Goal: Complete application form: Complete application form

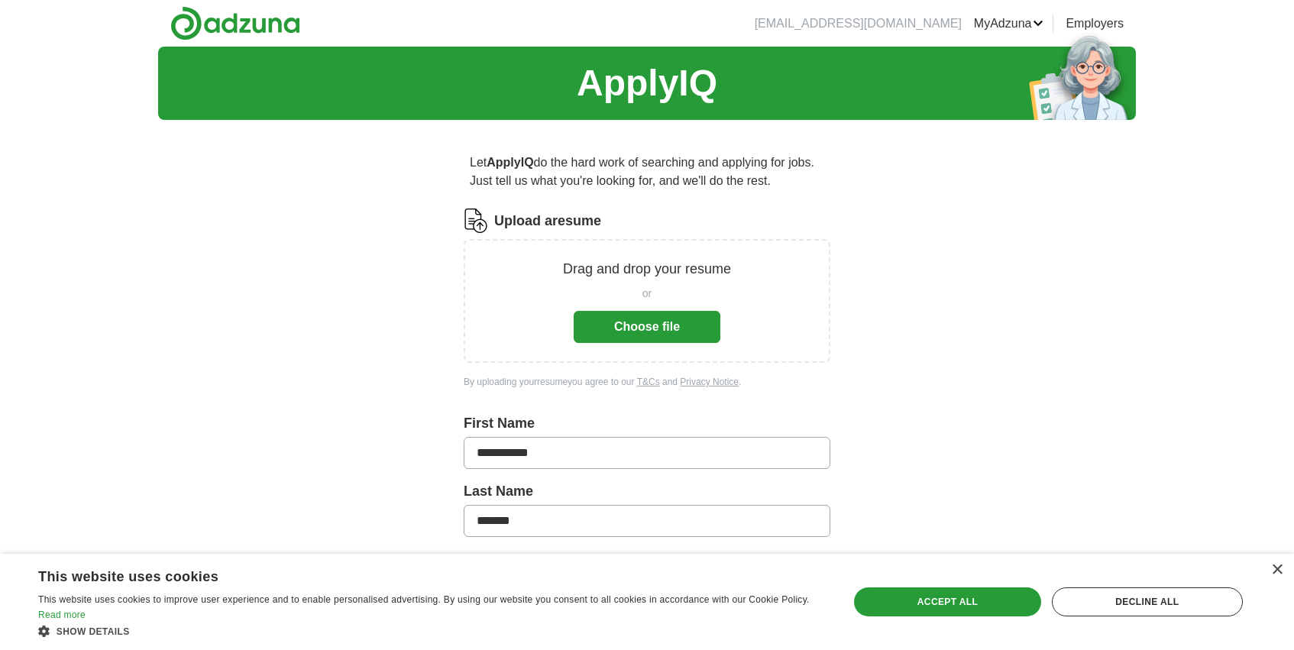
click at [647, 317] on button "Choose file" at bounding box center [647, 327] width 147 height 32
click at [633, 332] on button "Choose file" at bounding box center [647, 327] width 147 height 32
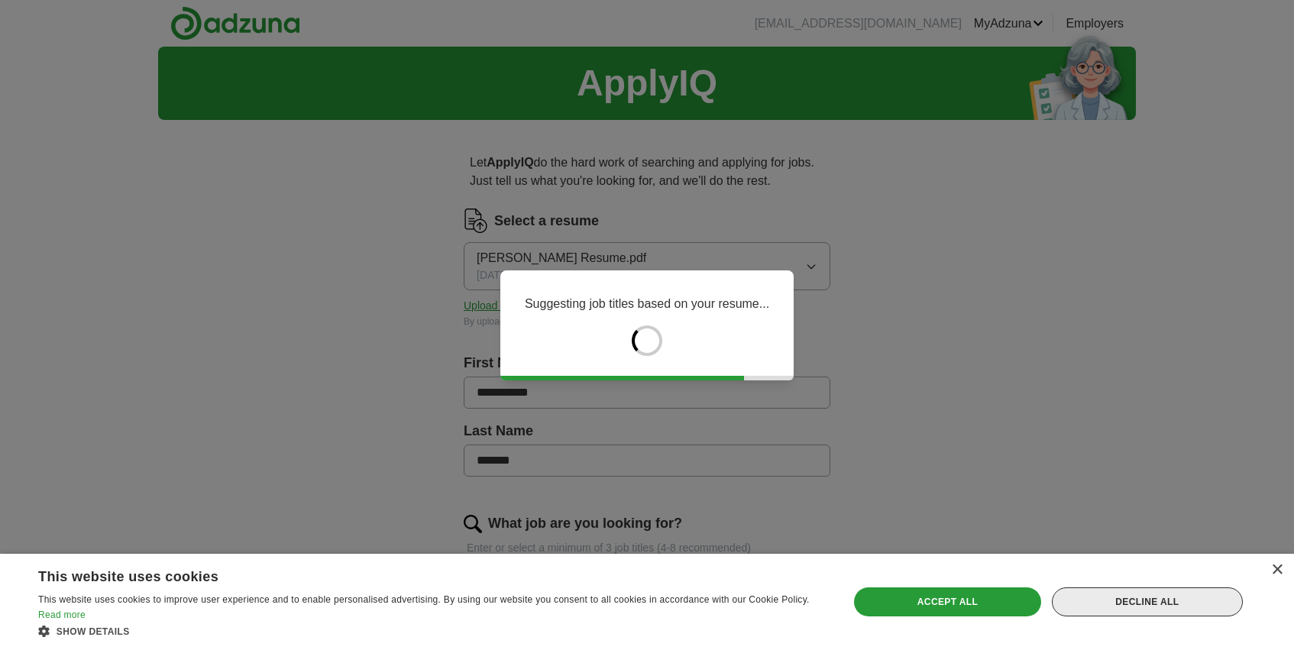
click at [1147, 597] on div "Decline all" at bounding box center [1147, 601] width 191 height 29
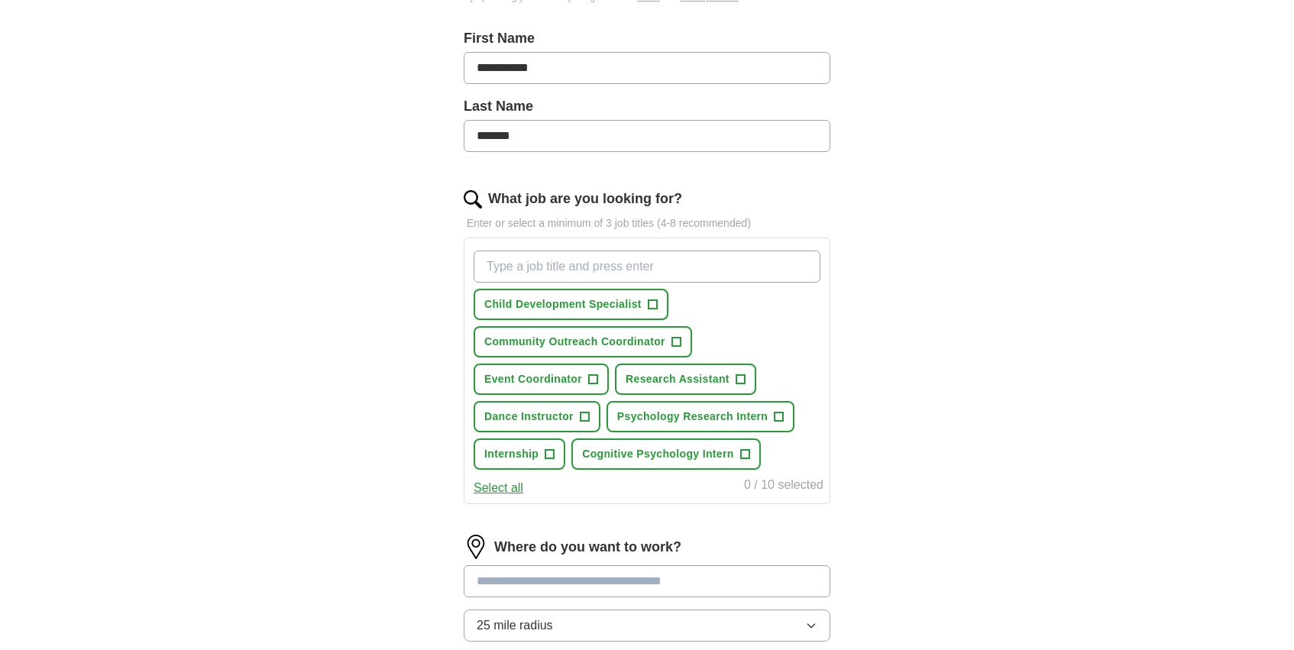
scroll to position [326, 0]
click at [550, 452] on span "+" at bounding box center [549, 453] width 9 height 12
click at [742, 450] on span "+" at bounding box center [744, 453] width 9 height 12
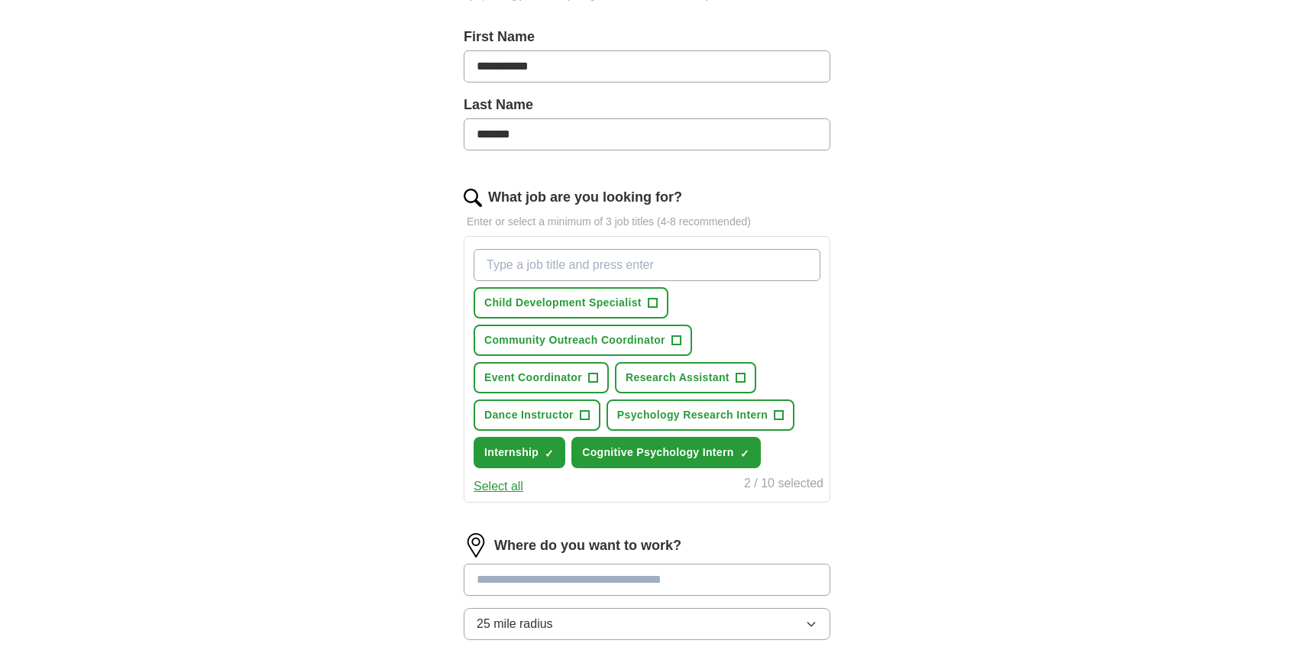
click at [677, 260] on input "What job are you looking for?" at bounding box center [647, 265] width 347 height 32
type input "Human Resources"
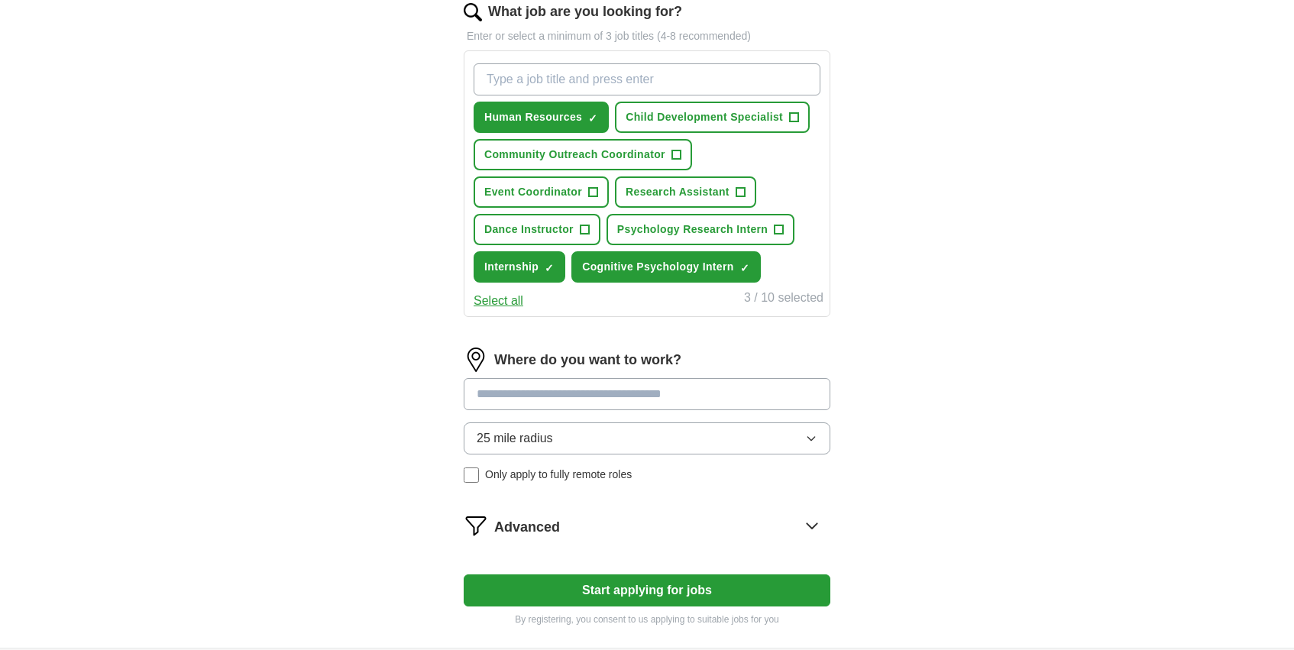
scroll to position [539, 0]
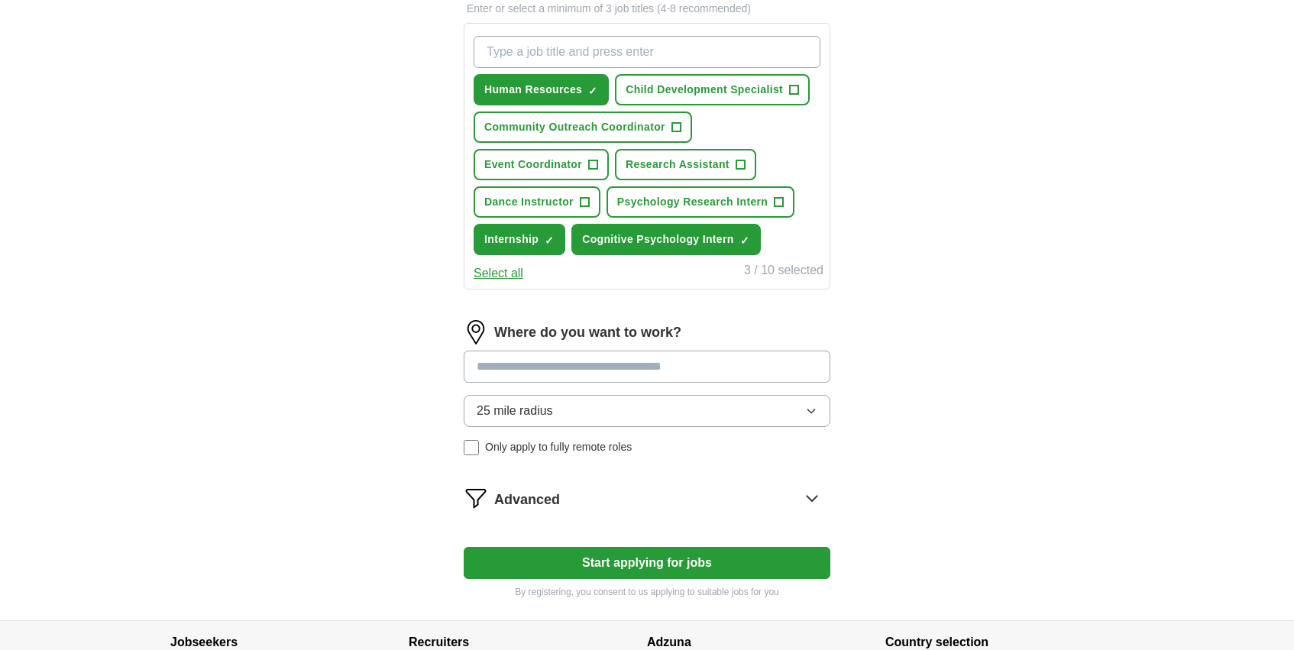
click at [552, 363] on input at bounding box center [647, 367] width 367 height 32
type input "*******"
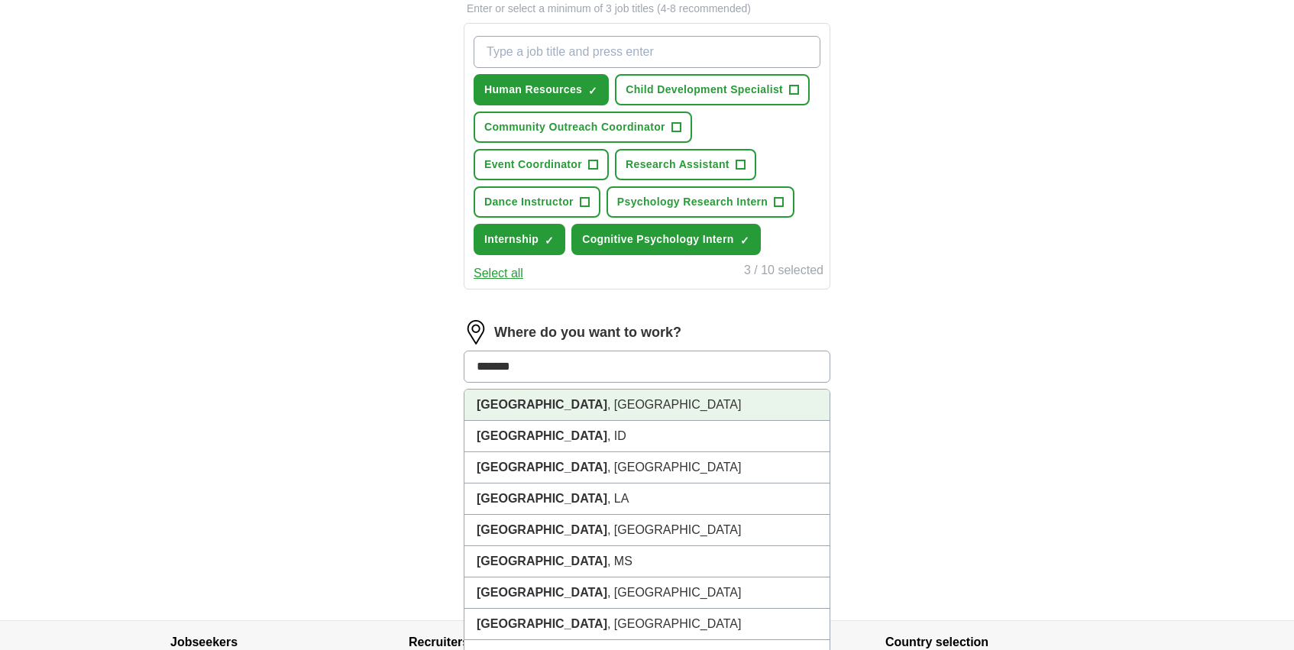
click at [563, 402] on li "[GEOGRAPHIC_DATA] , [GEOGRAPHIC_DATA]" at bounding box center [646, 405] width 365 height 31
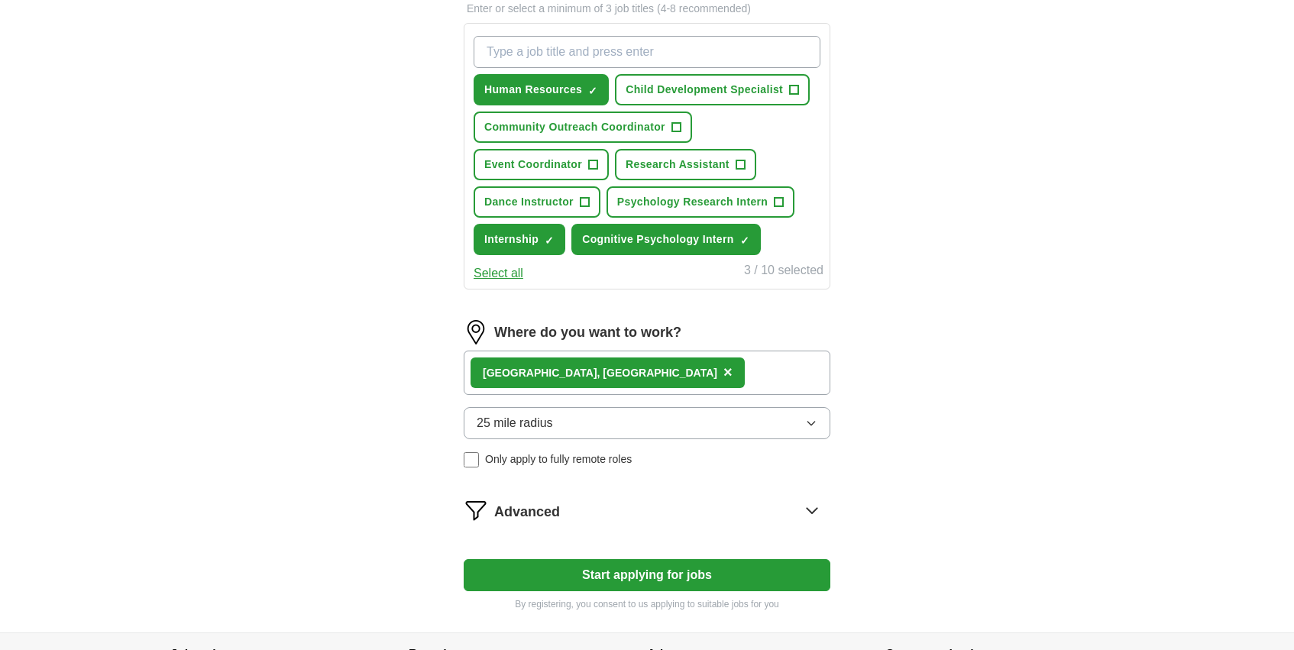
click at [600, 381] on div "[GEOGRAPHIC_DATA] , [GEOGRAPHIC_DATA] ×" at bounding box center [647, 373] width 367 height 44
click at [581, 361] on div "[GEOGRAPHIC_DATA] , [GEOGRAPHIC_DATA] ×" at bounding box center [647, 373] width 367 height 44
click at [739, 364] on div "[GEOGRAPHIC_DATA] , [GEOGRAPHIC_DATA] ×" at bounding box center [647, 373] width 367 height 44
click at [702, 423] on button "25 mile radius" at bounding box center [647, 423] width 367 height 32
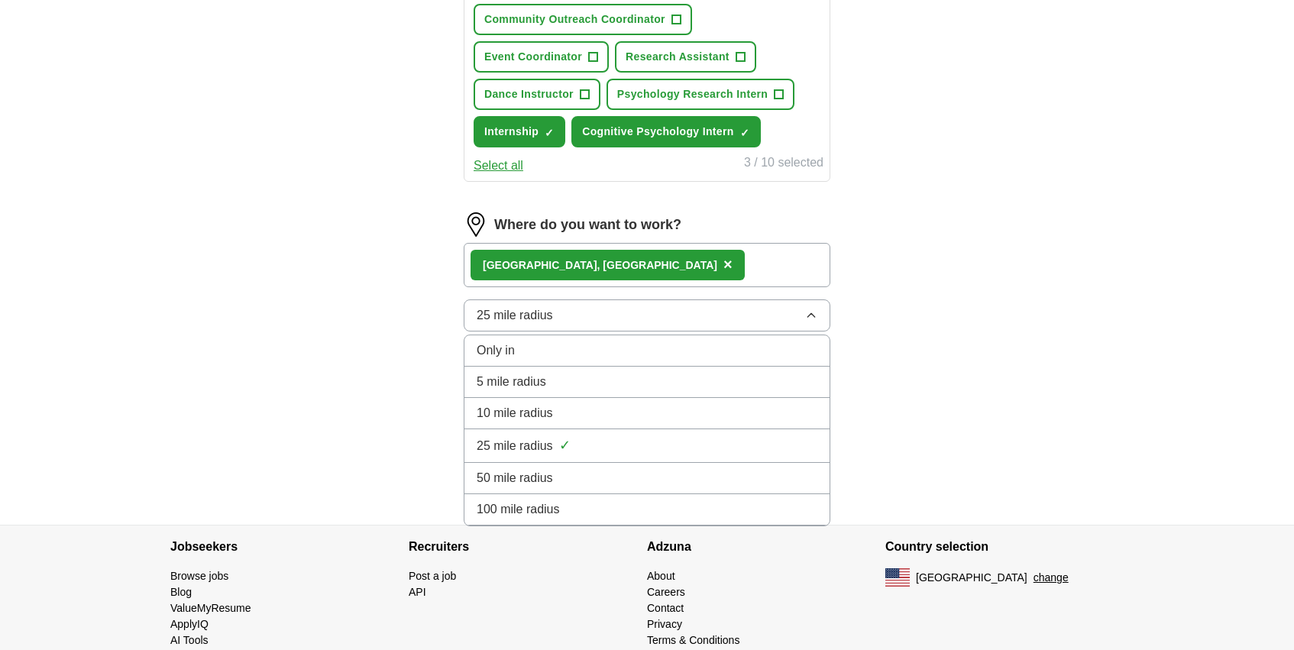
scroll to position [676, 0]
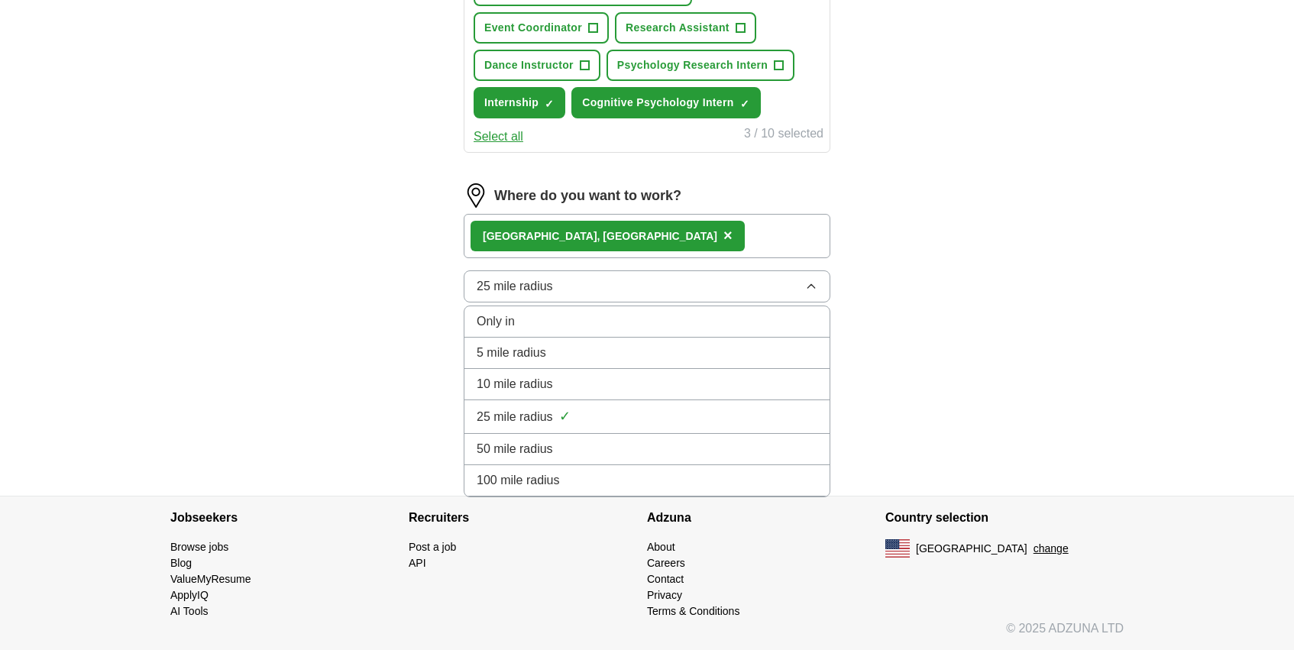
click at [652, 484] on div "100 mile radius" at bounding box center [647, 480] width 341 height 18
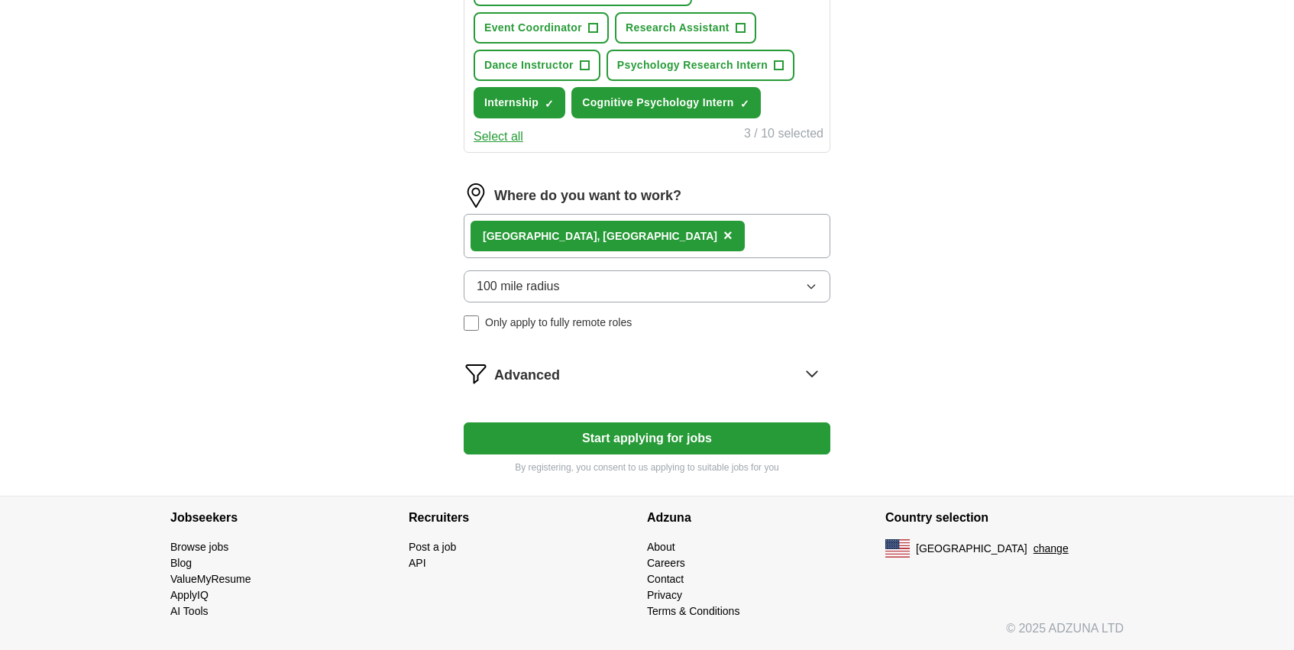
click at [712, 277] on button "100 mile radius" at bounding box center [647, 286] width 367 height 32
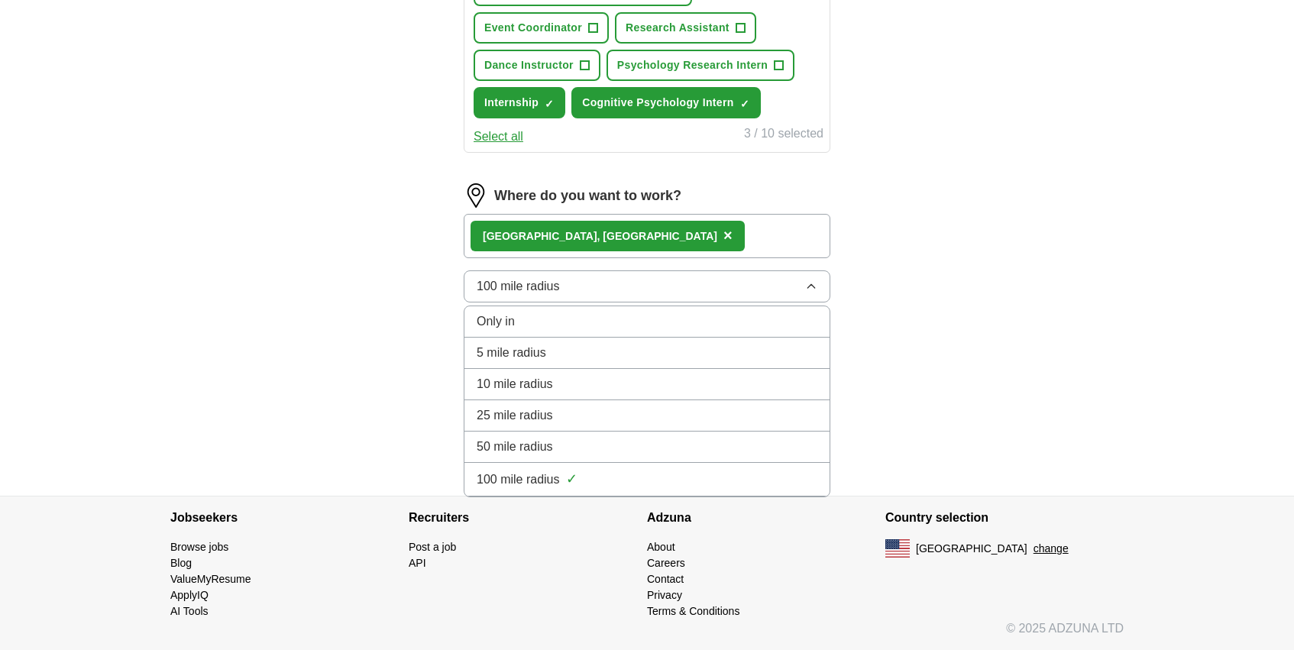
click at [688, 438] on div "50 mile radius" at bounding box center [647, 447] width 341 height 18
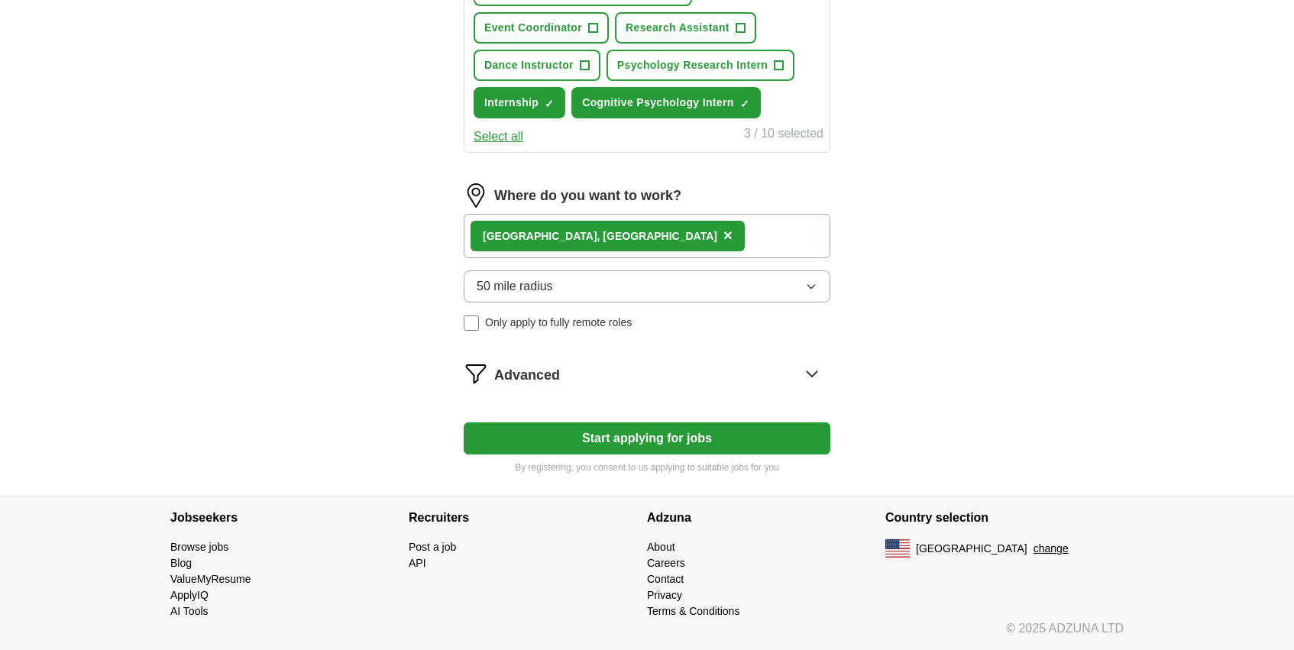
click at [652, 283] on button "50 mile radius" at bounding box center [647, 286] width 367 height 32
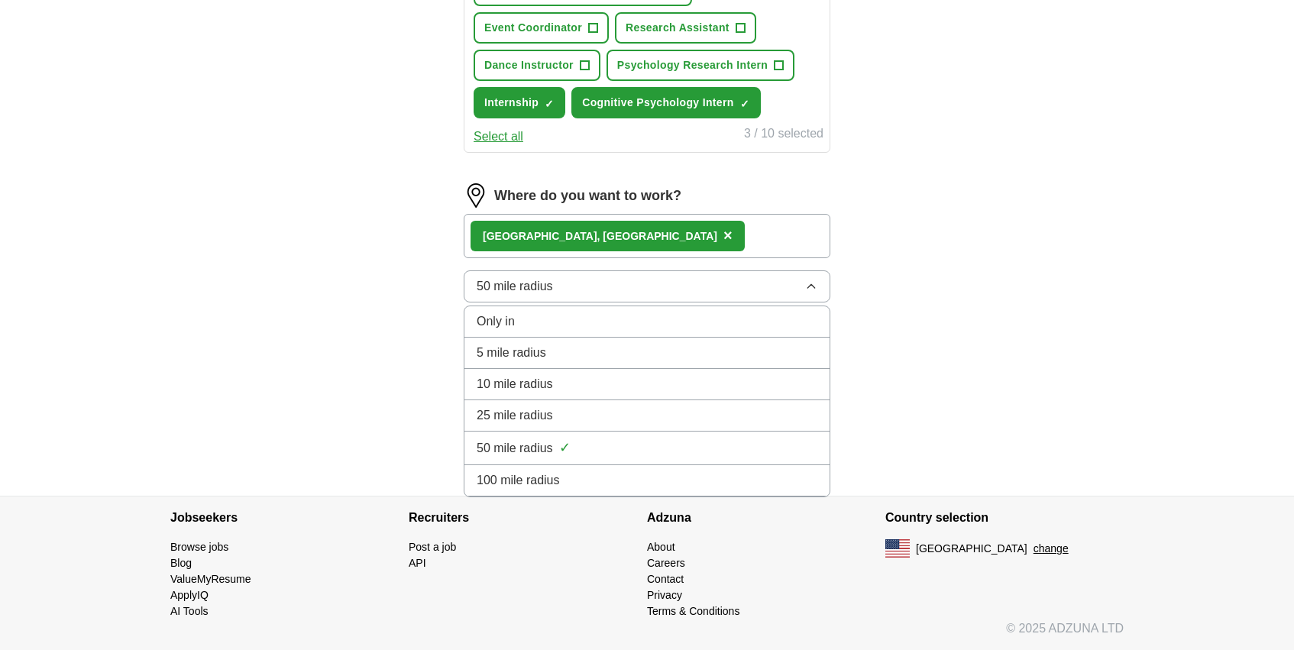
click at [618, 474] on div "100 mile radius" at bounding box center [647, 480] width 341 height 18
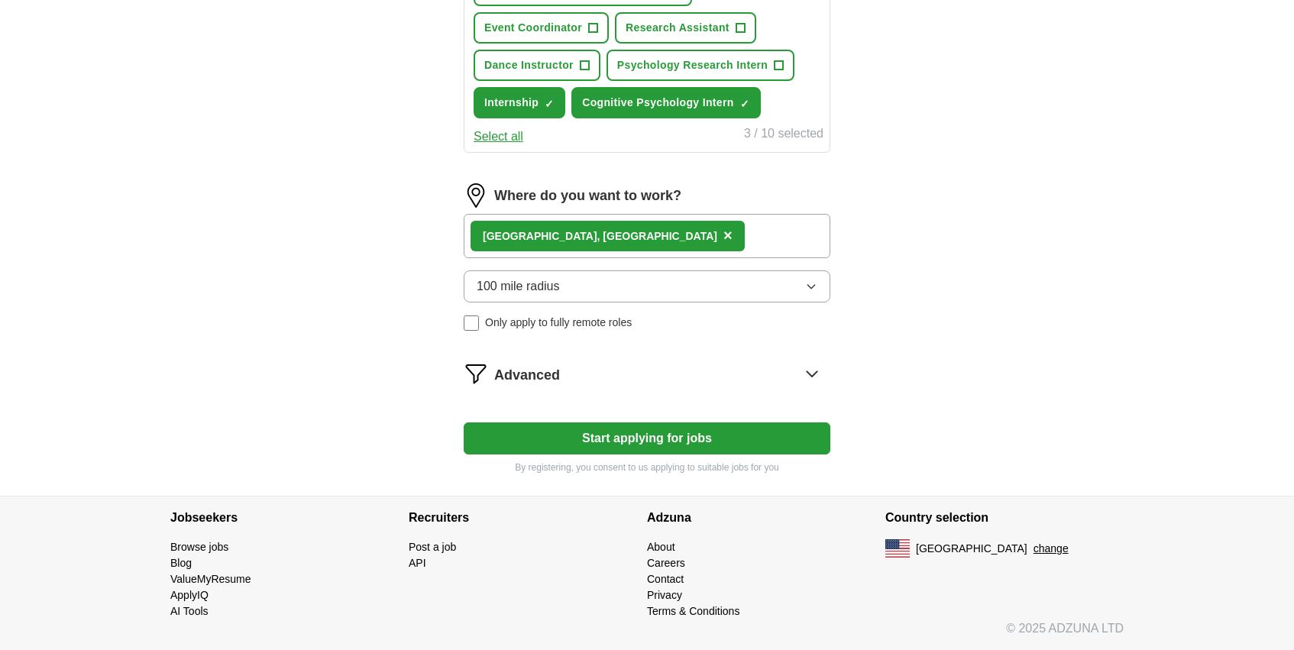
click at [600, 376] on div "Advanced" at bounding box center [662, 373] width 336 height 24
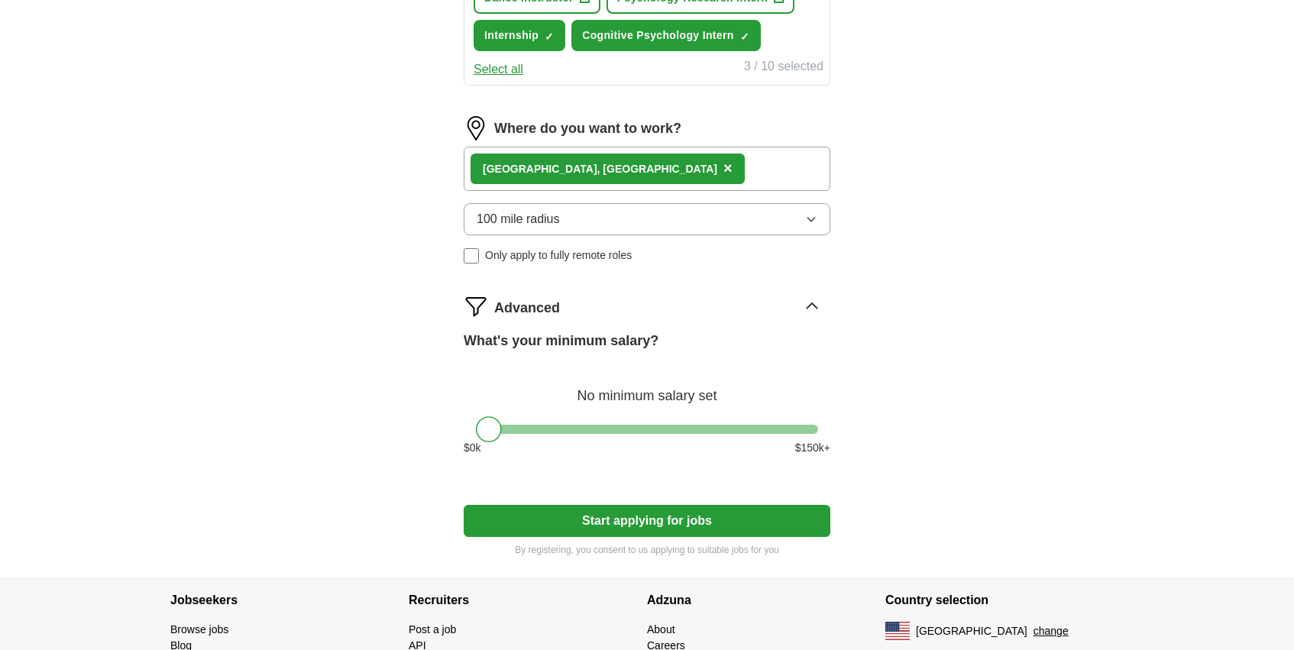
scroll to position [746, 0]
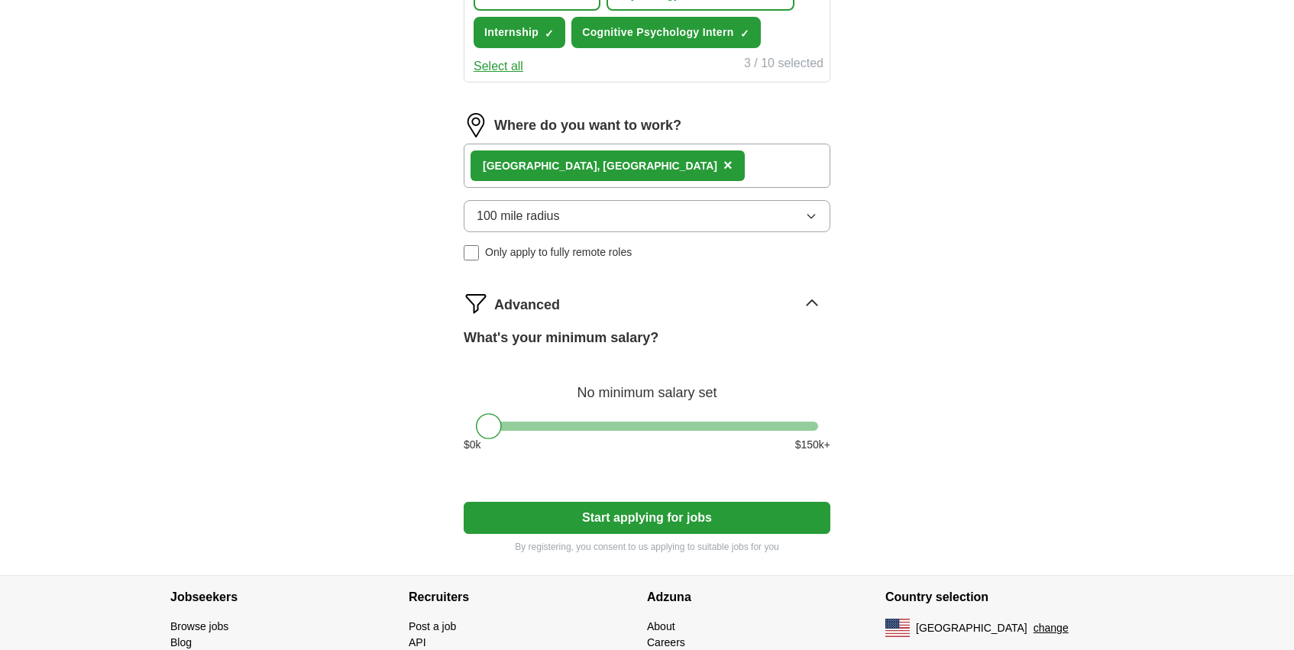
click at [697, 519] on button "Start applying for jobs" at bounding box center [647, 518] width 367 height 32
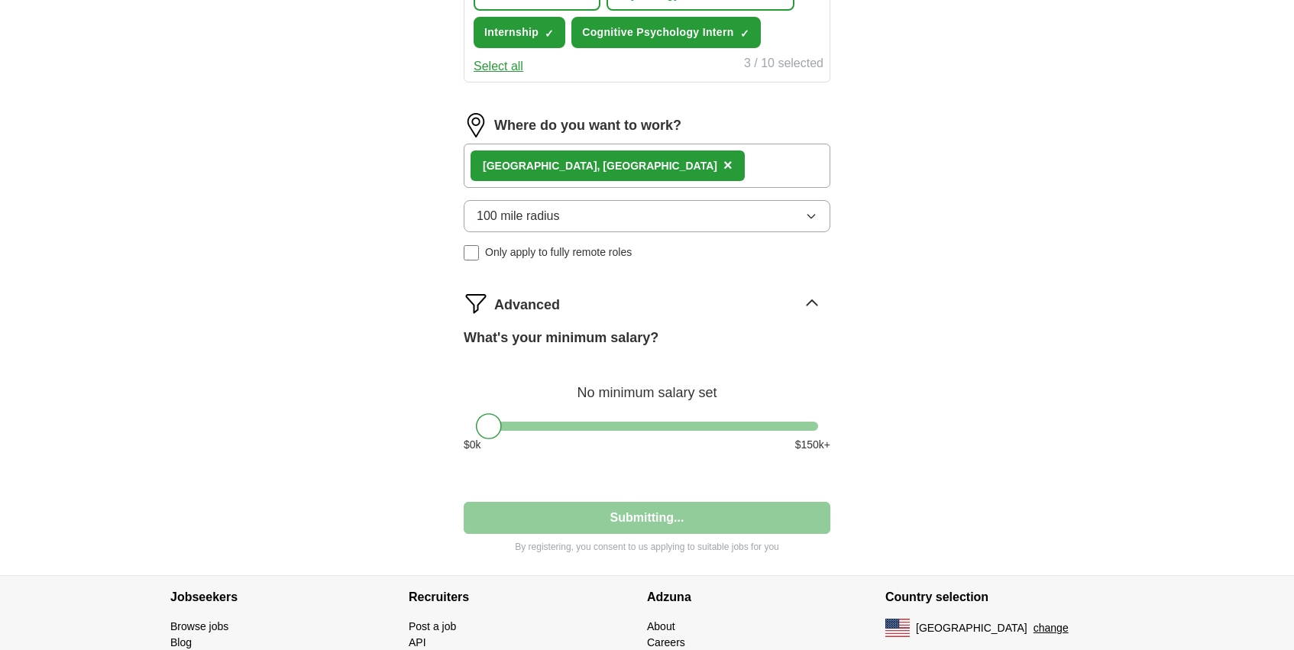
select select "**"
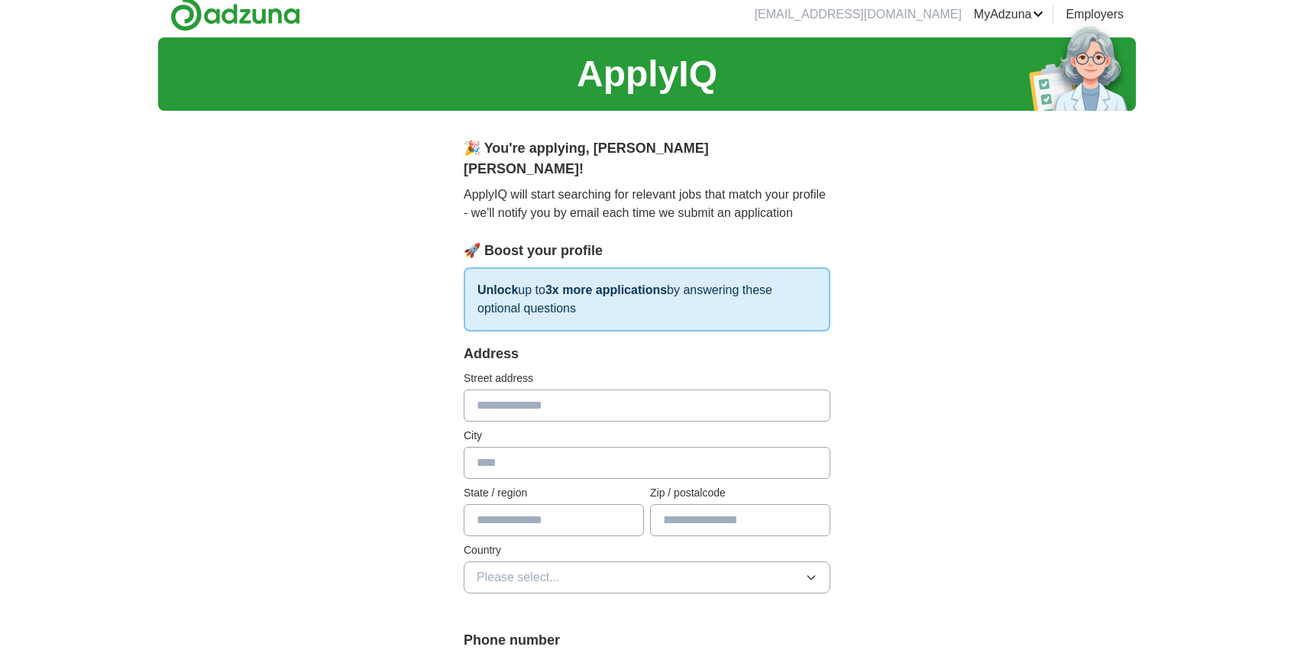
scroll to position [14, 0]
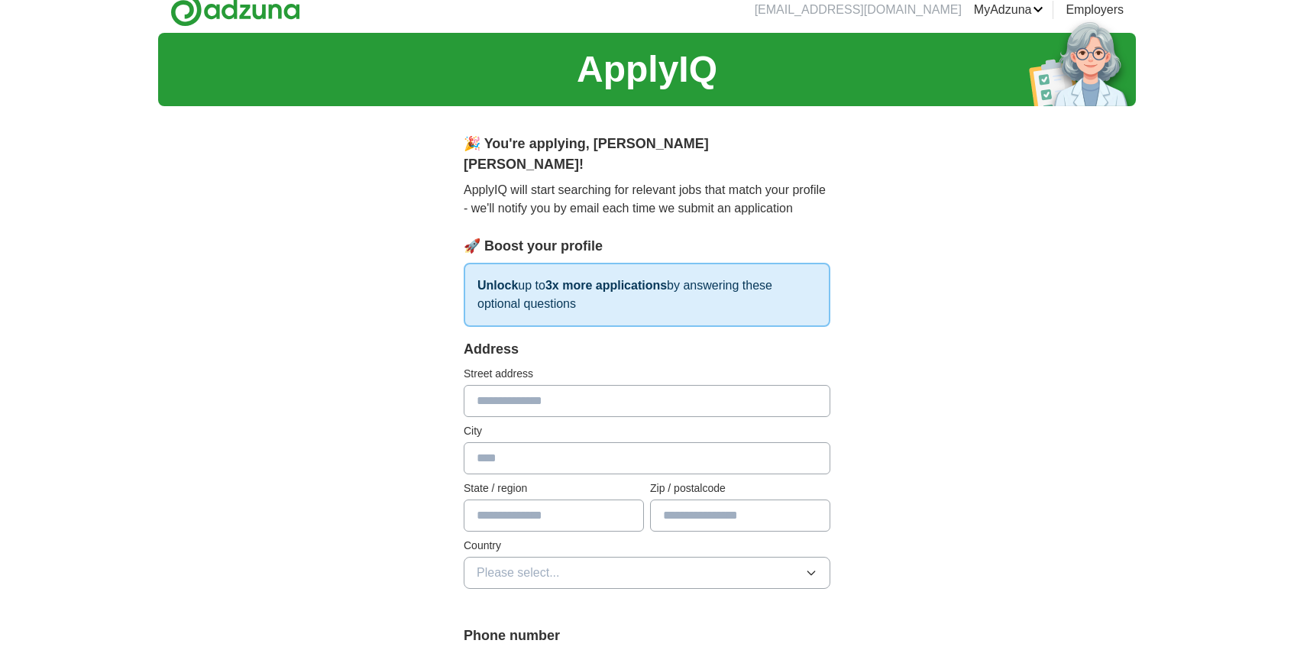
click at [580, 390] on input "text" at bounding box center [647, 401] width 367 height 32
type input "**********"
type input "*******"
click at [736, 500] on input "**********" at bounding box center [740, 516] width 180 height 32
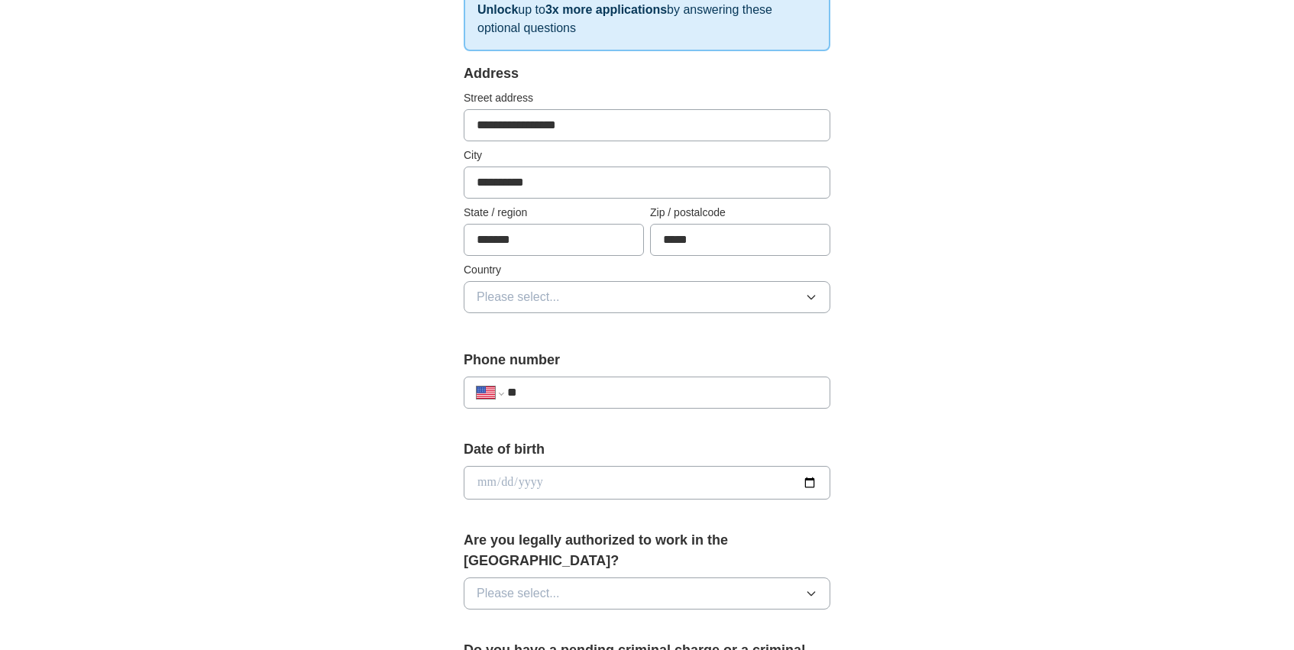
scroll to position [325, 0]
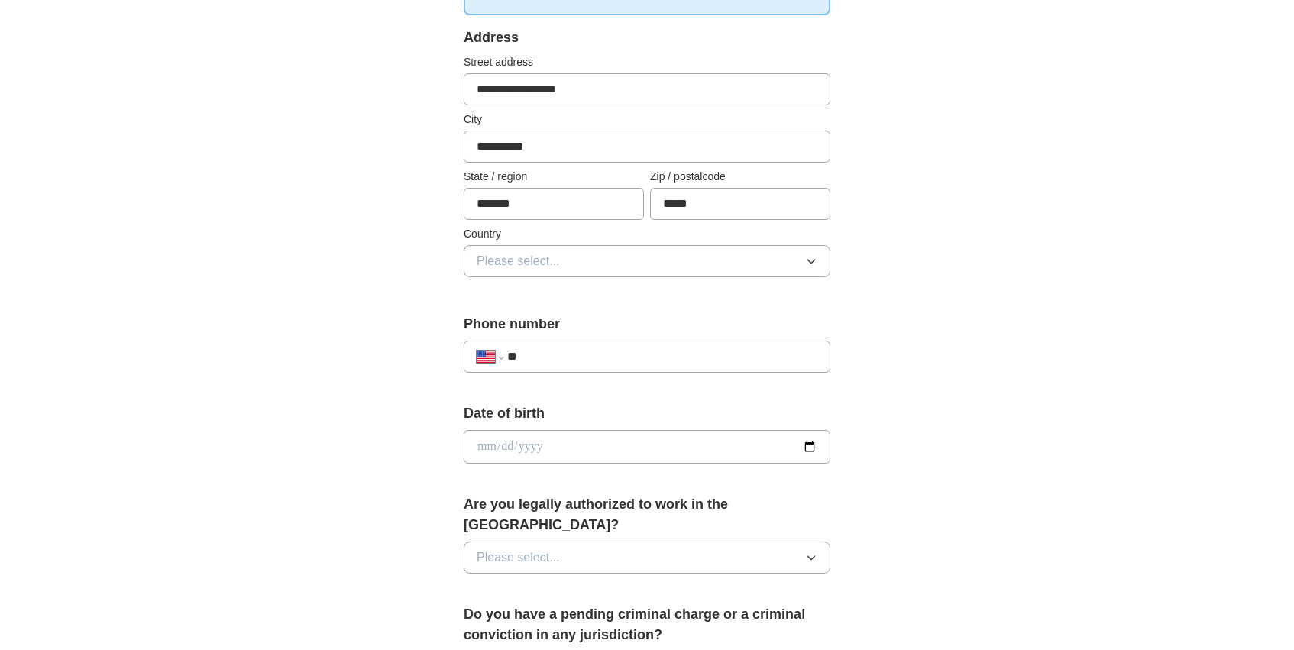
type input "*****"
click at [345, 368] on div "**********" at bounding box center [647, 427] width 978 height 1412
click at [538, 348] on input "**" at bounding box center [662, 357] width 310 height 18
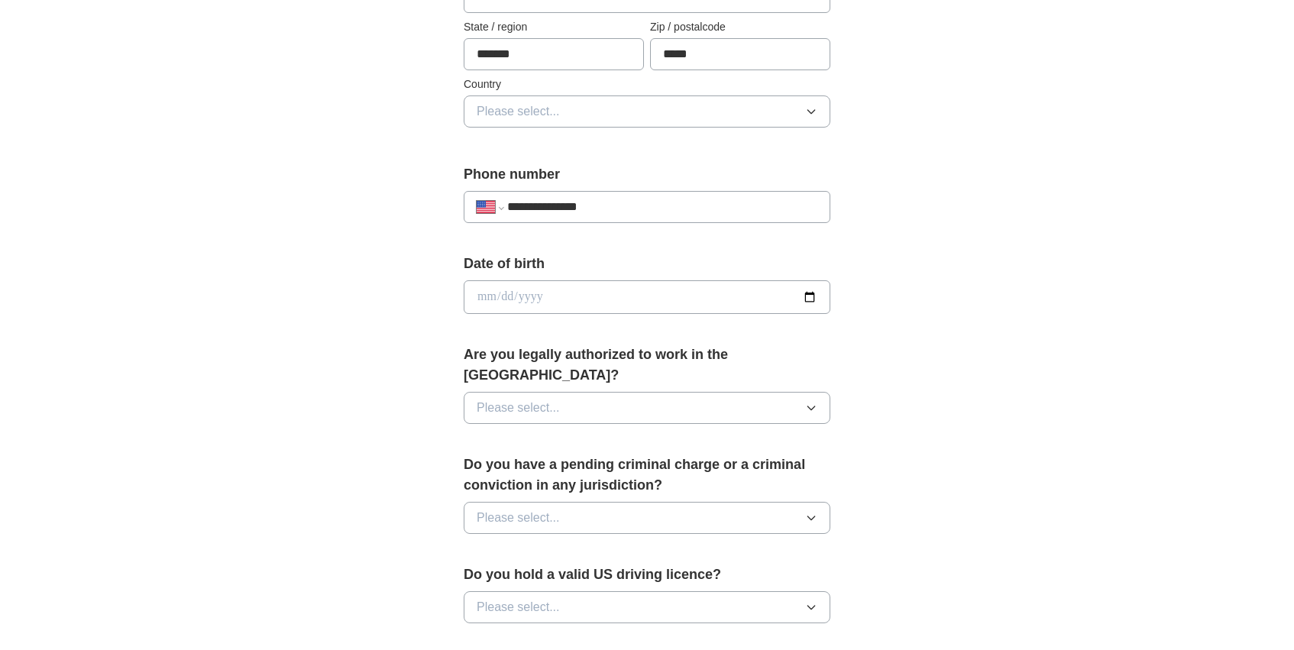
scroll to position [490, 0]
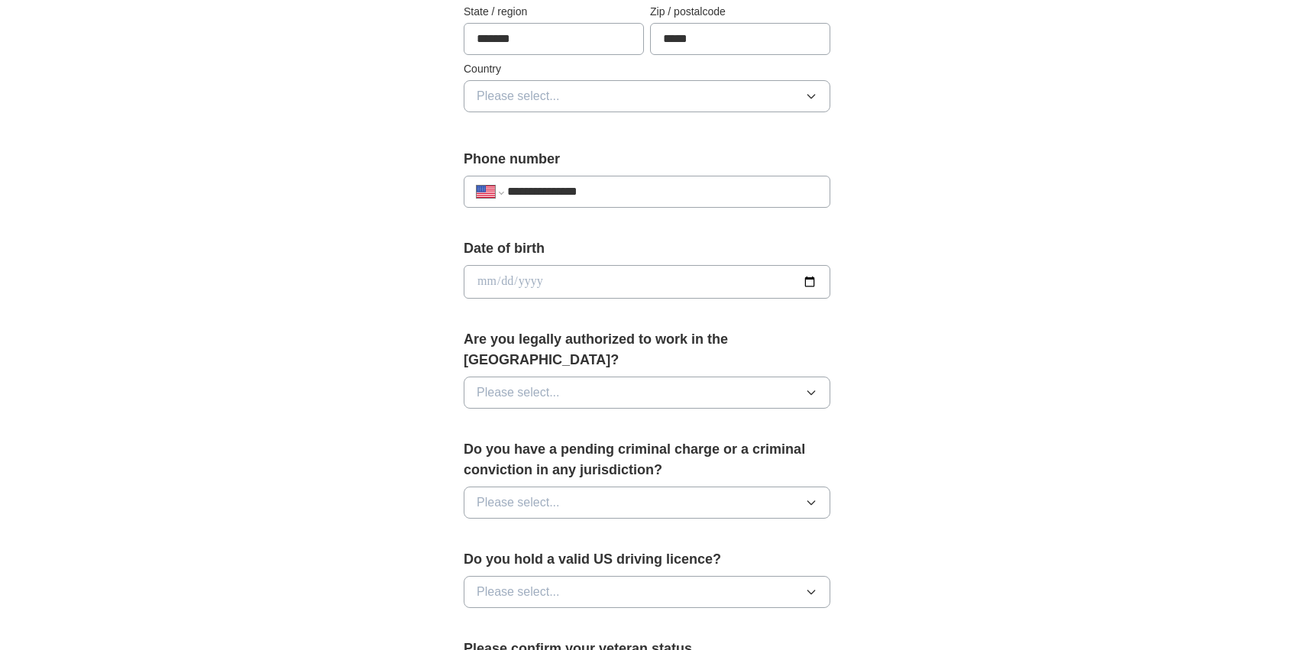
type input "**********"
click at [541, 265] on input "date" at bounding box center [647, 282] width 367 height 34
type input "**********"
click at [535, 377] on button "Please select..." at bounding box center [647, 393] width 367 height 32
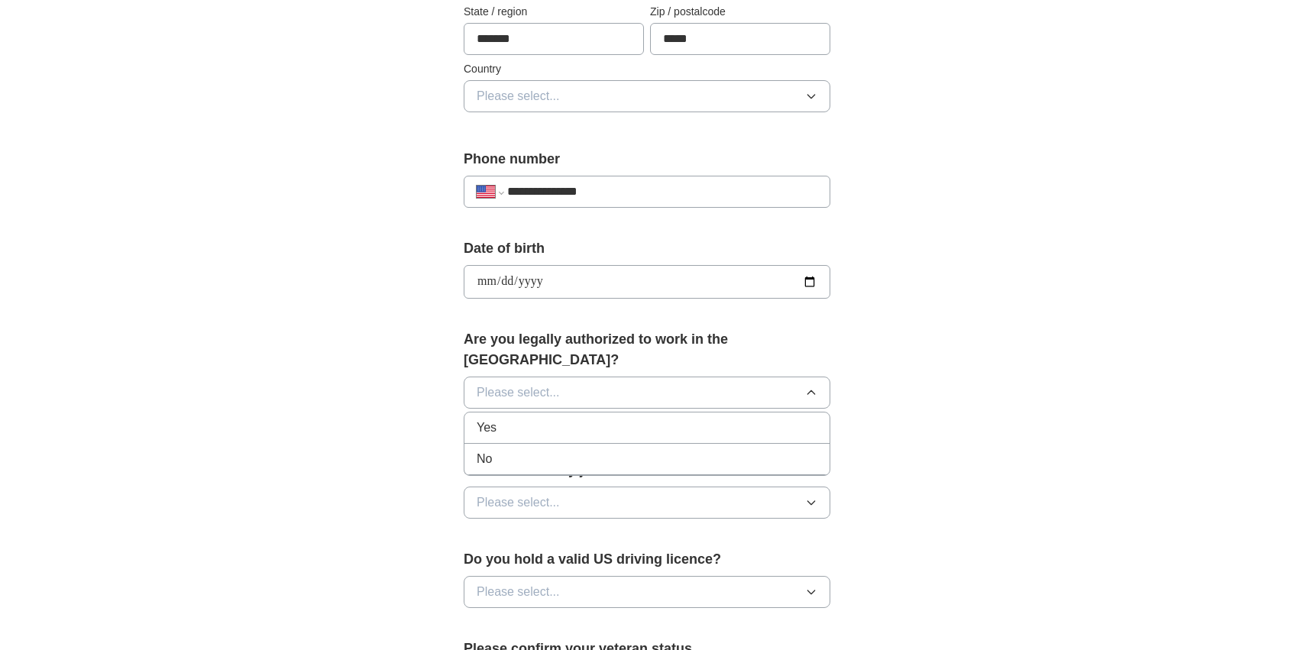
click at [529, 419] on div "Yes" at bounding box center [647, 428] width 341 height 18
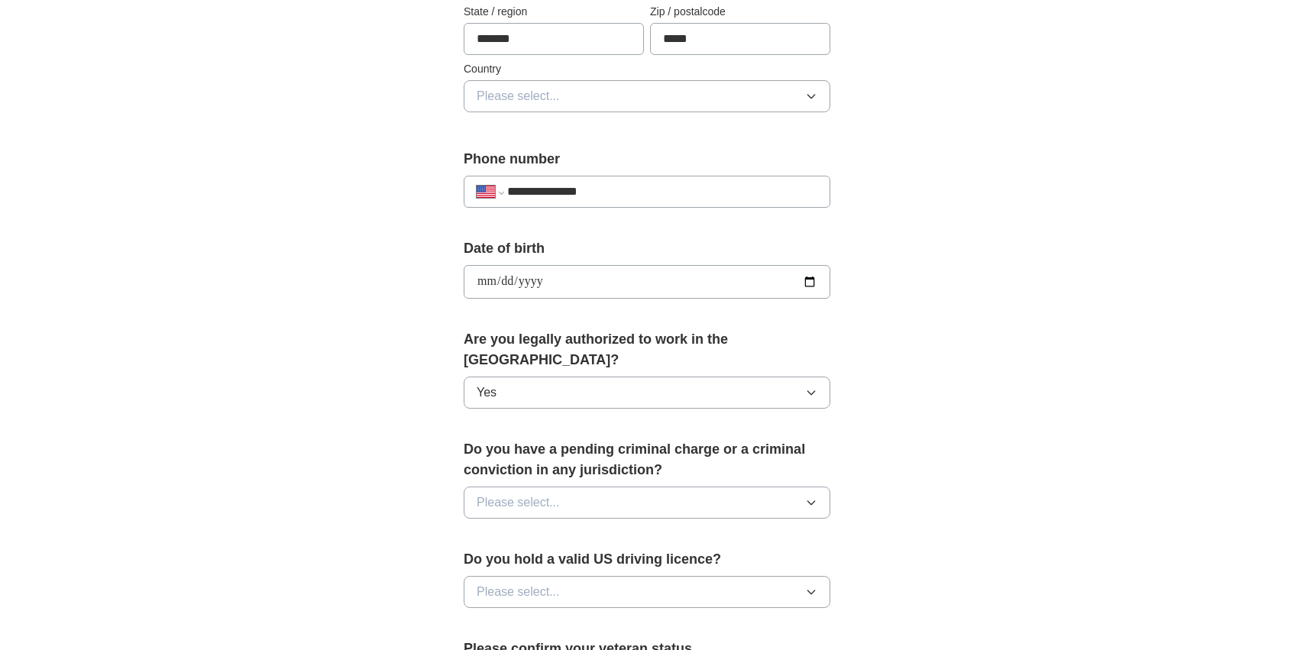
click at [529, 493] on span "Please select..." at bounding box center [518, 502] width 83 height 18
click at [539, 560] on div "No" at bounding box center [647, 569] width 341 height 18
click at [538, 576] on button "Please select..." at bounding box center [647, 592] width 367 height 32
click at [538, 618] on div "Yes" at bounding box center [647, 627] width 341 height 18
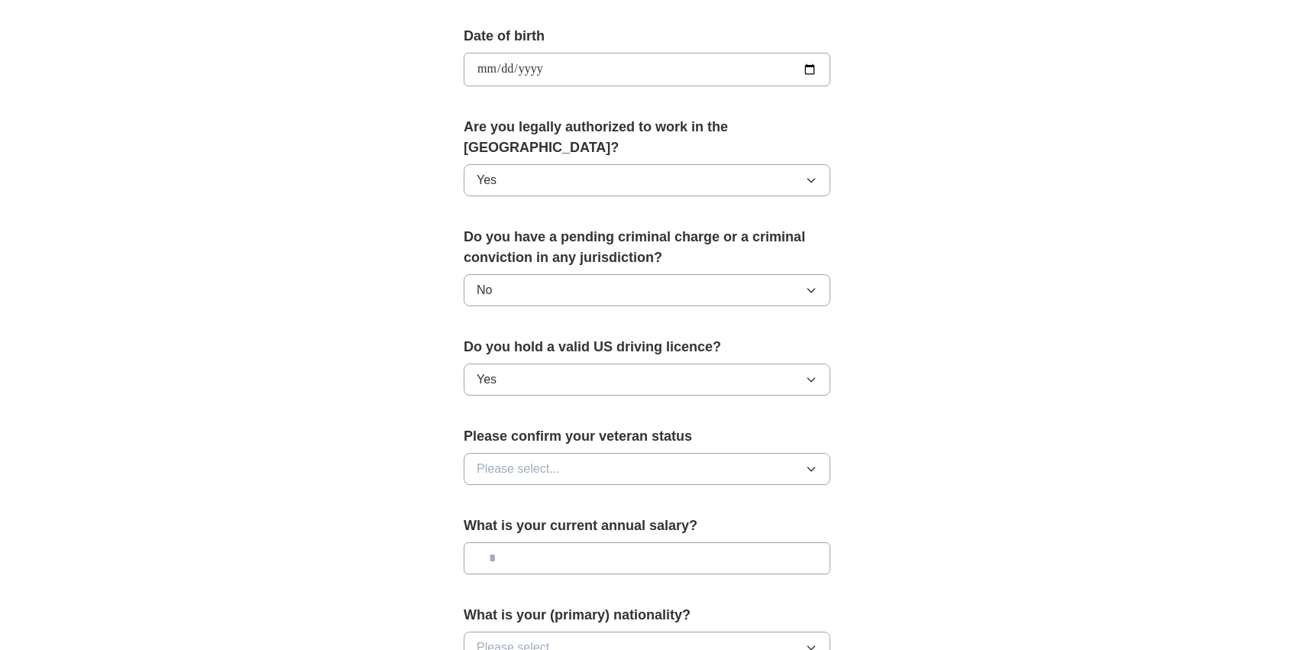
scroll to position [729, 0]
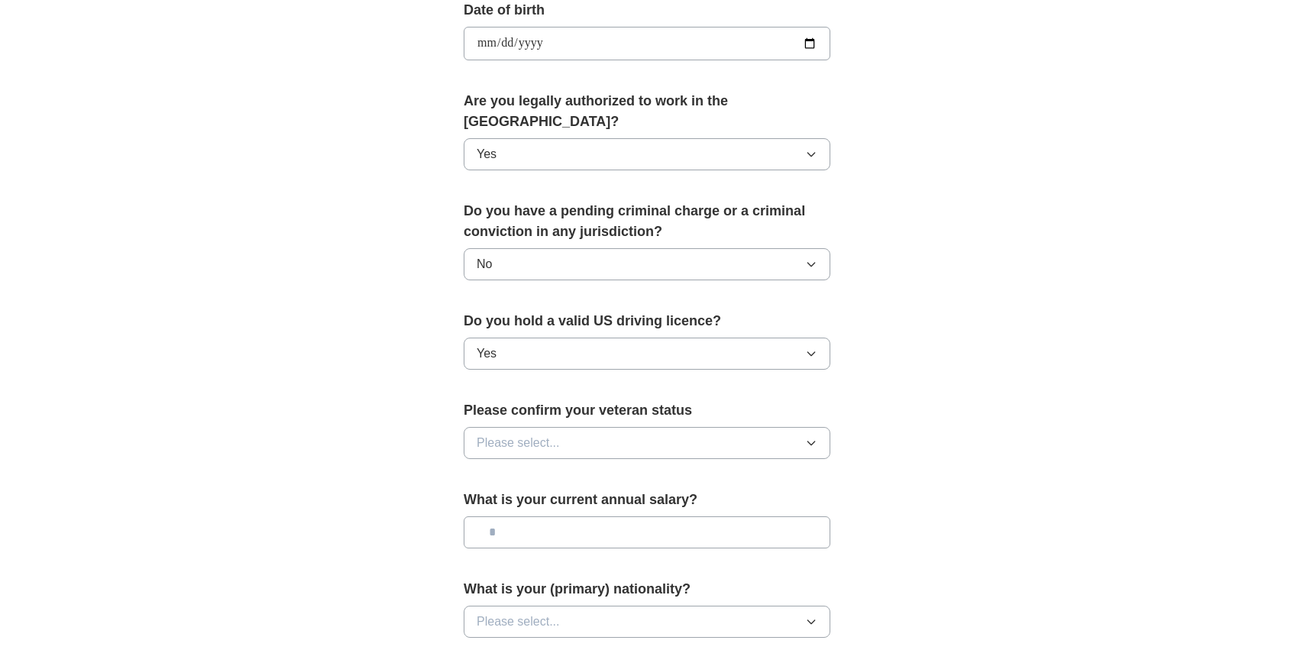
click at [546, 434] on span "Please select..." at bounding box center [518, 443] width 83 height 18
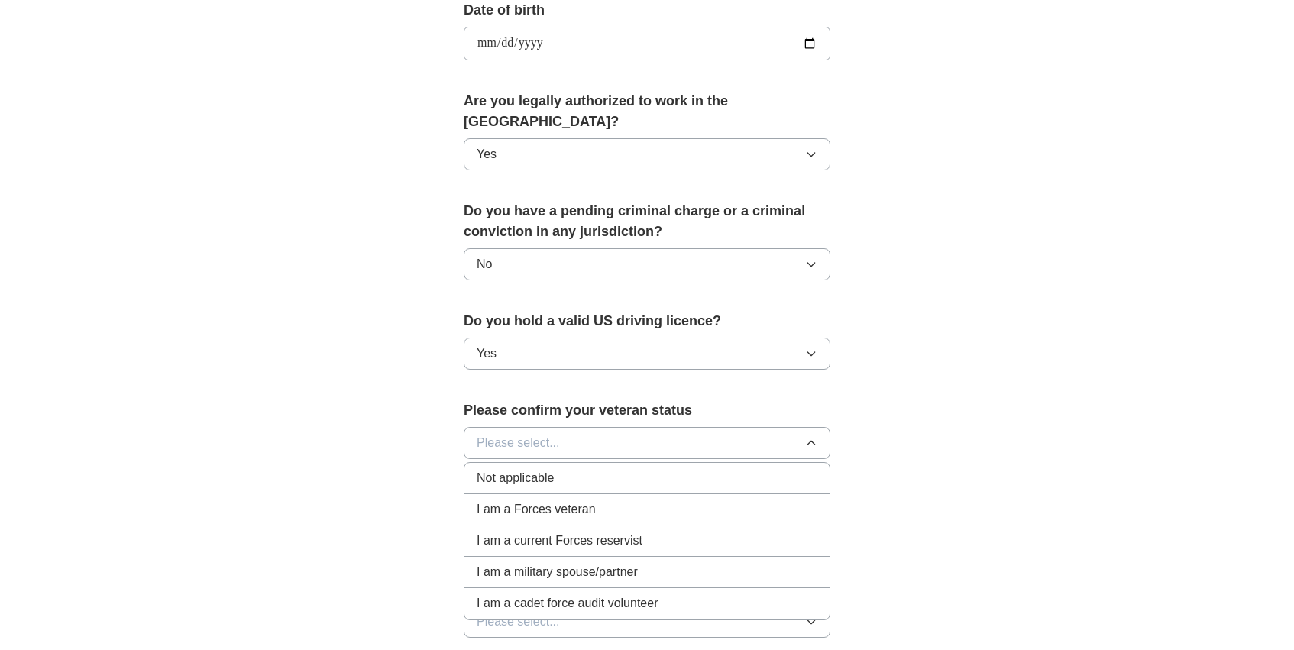
click at [540, 469] on span "Not applicable" at bounding box center [515, 478] width 77 height 18
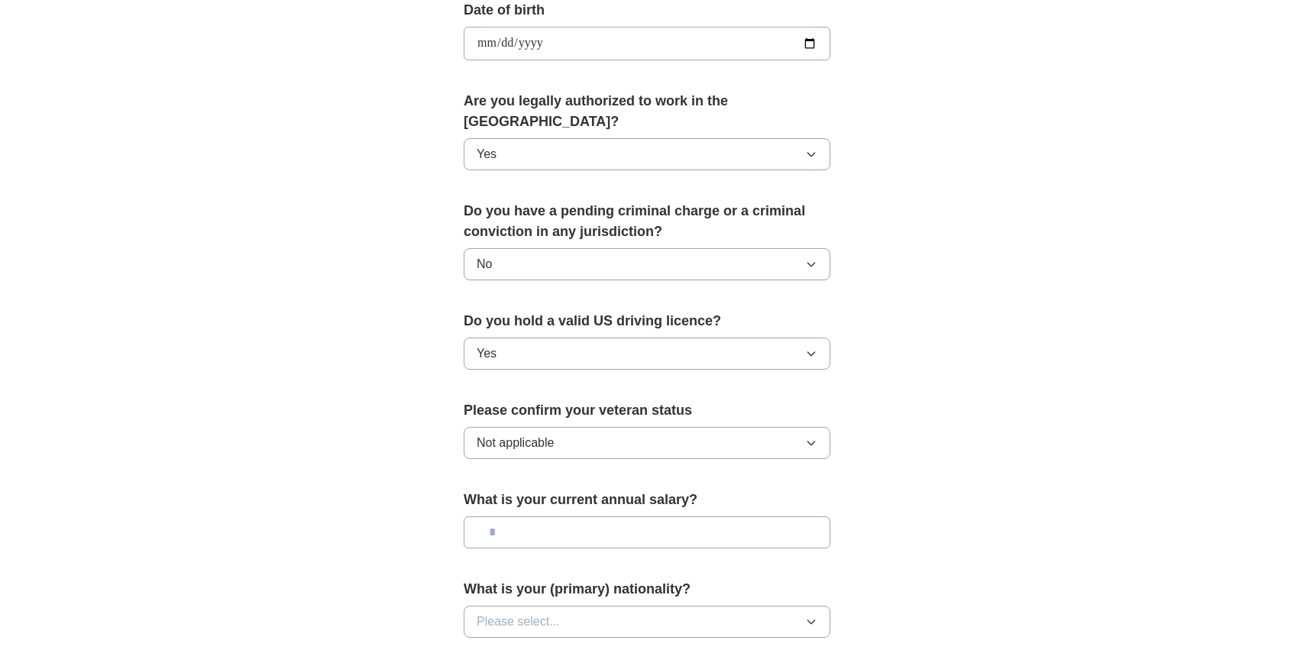
click at [529, 516] on input "text" at bounding box center [647, 532] width 367 height 32
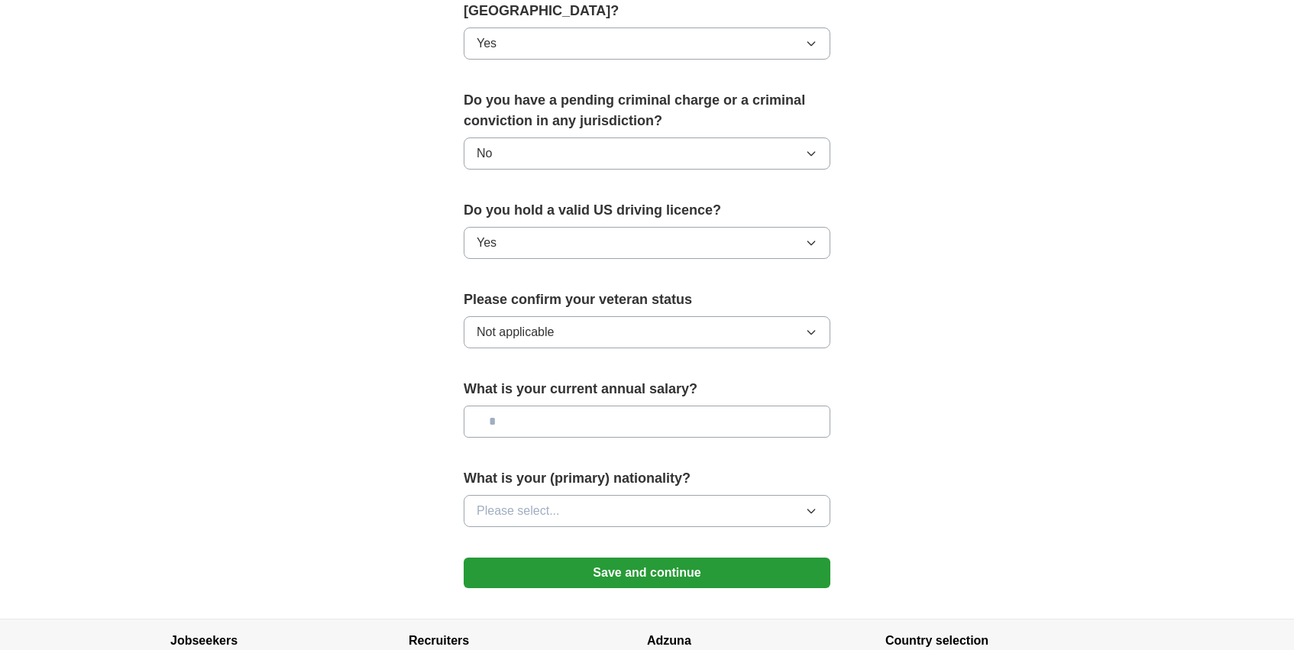
scroll to position [879, 0]
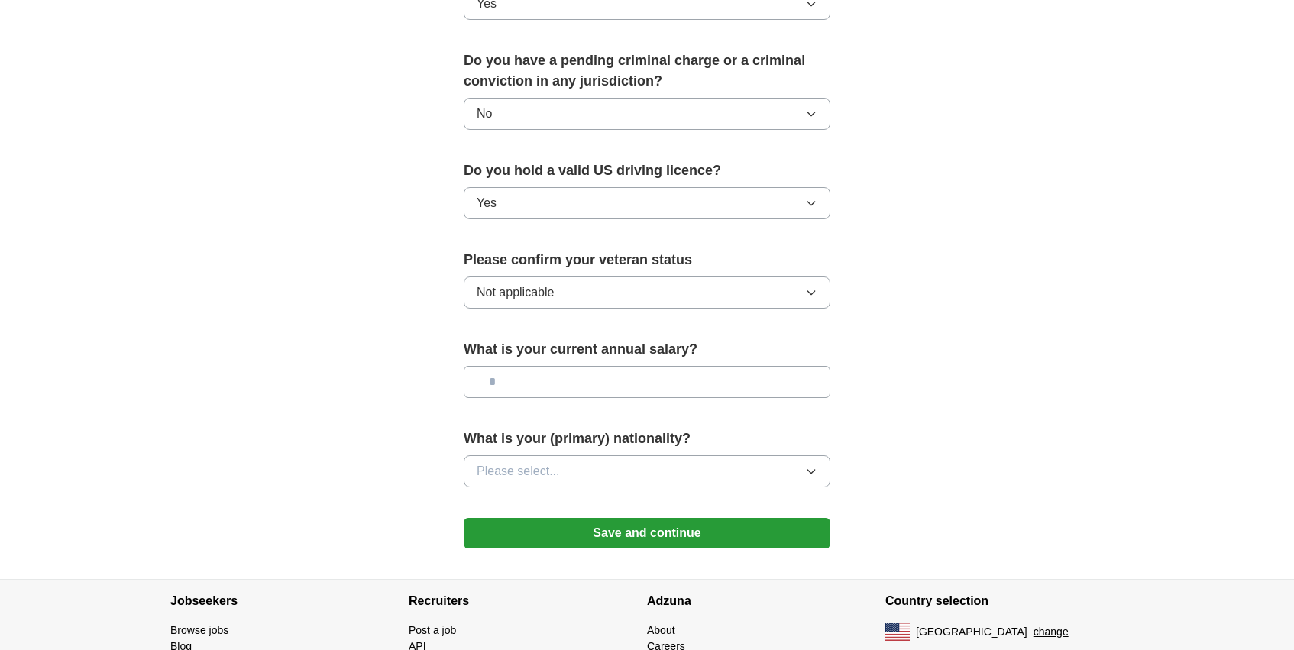
click at [514, 462] on span "Please select..." at bounding box center [518, 471] width 83 height 18
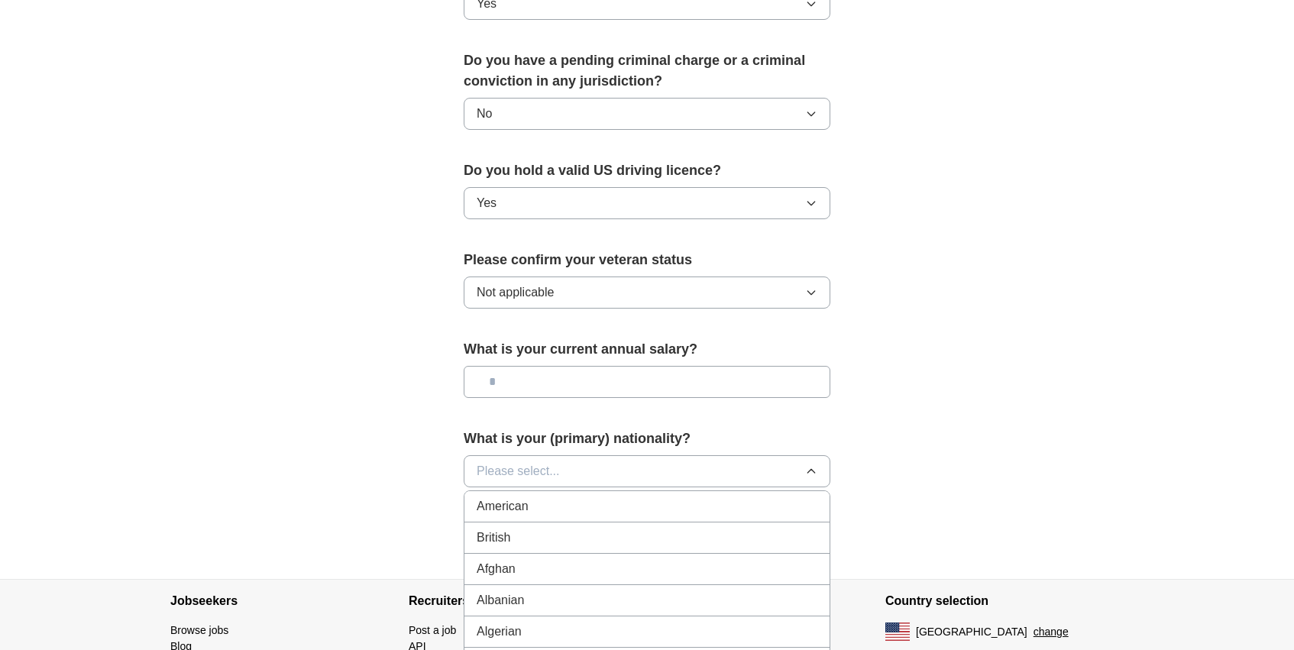
scroll to position [16, 0]
click at [511, 481] on span "American" at bounding box center [503, 490] width 52 height 18
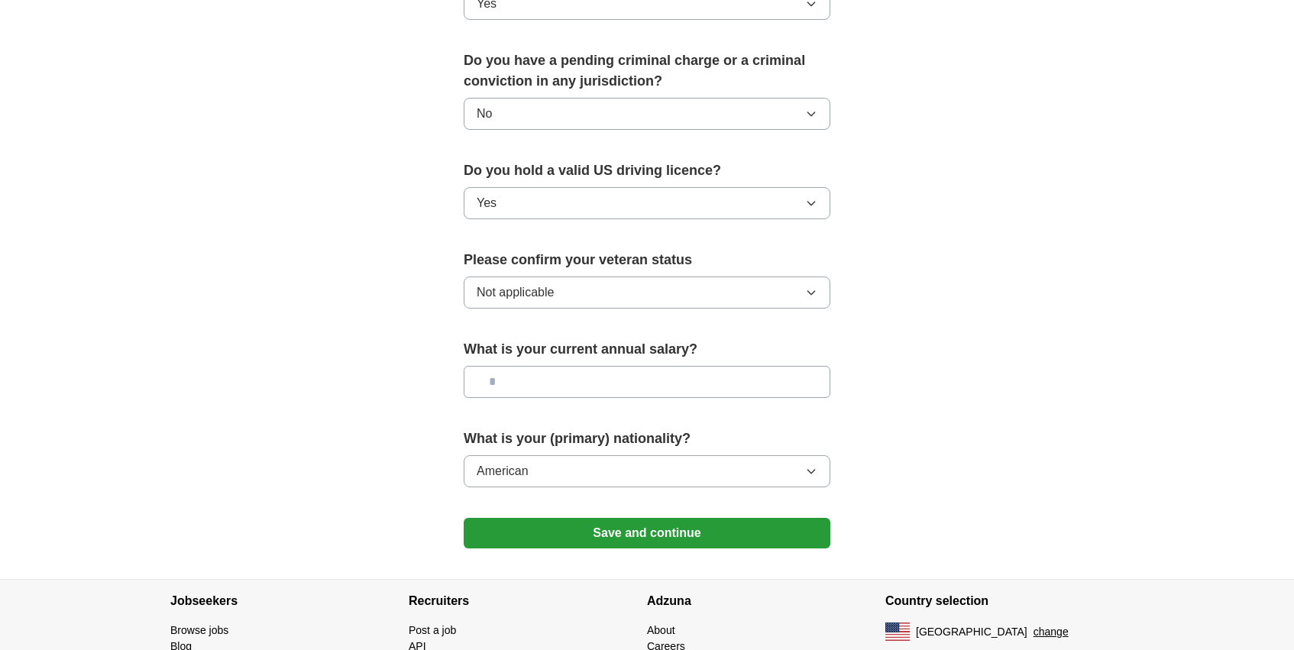
click at [542, 476] on form "**********" at bounding box center [647, 19] width 367 height 1090
click at [542, 518] on button "Save and continue" at bounding box center [647, 533] width 367 height 31
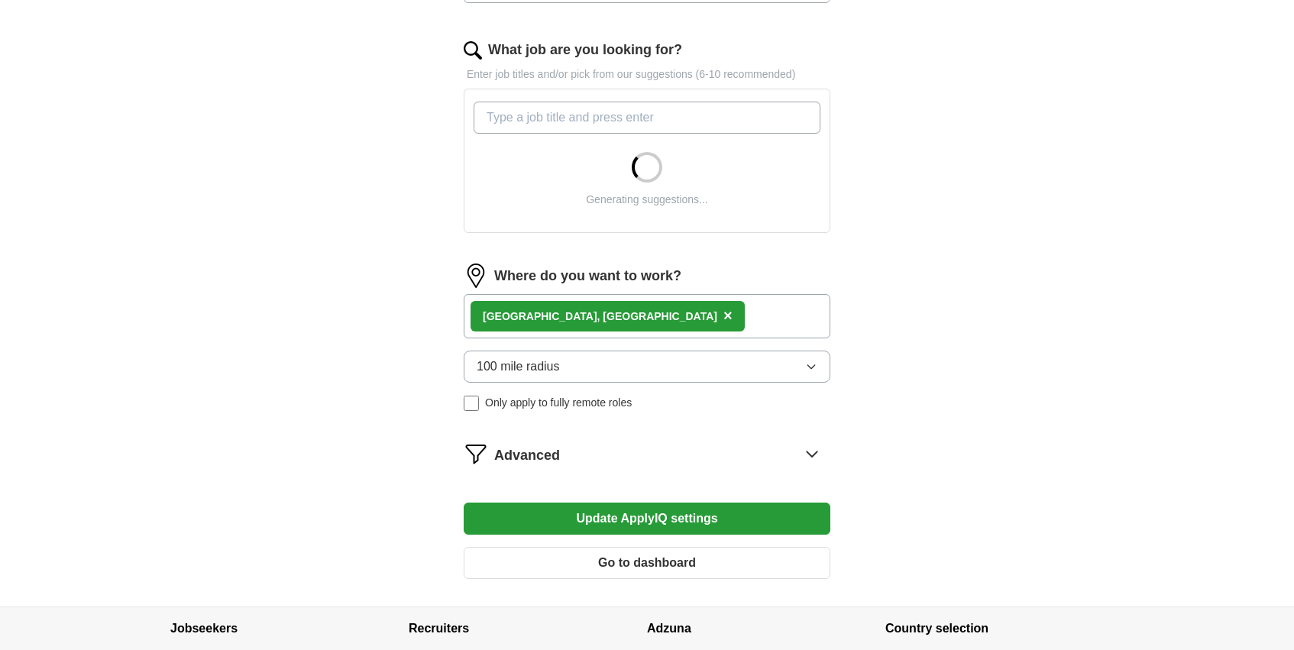
scroll to position [480, 0]
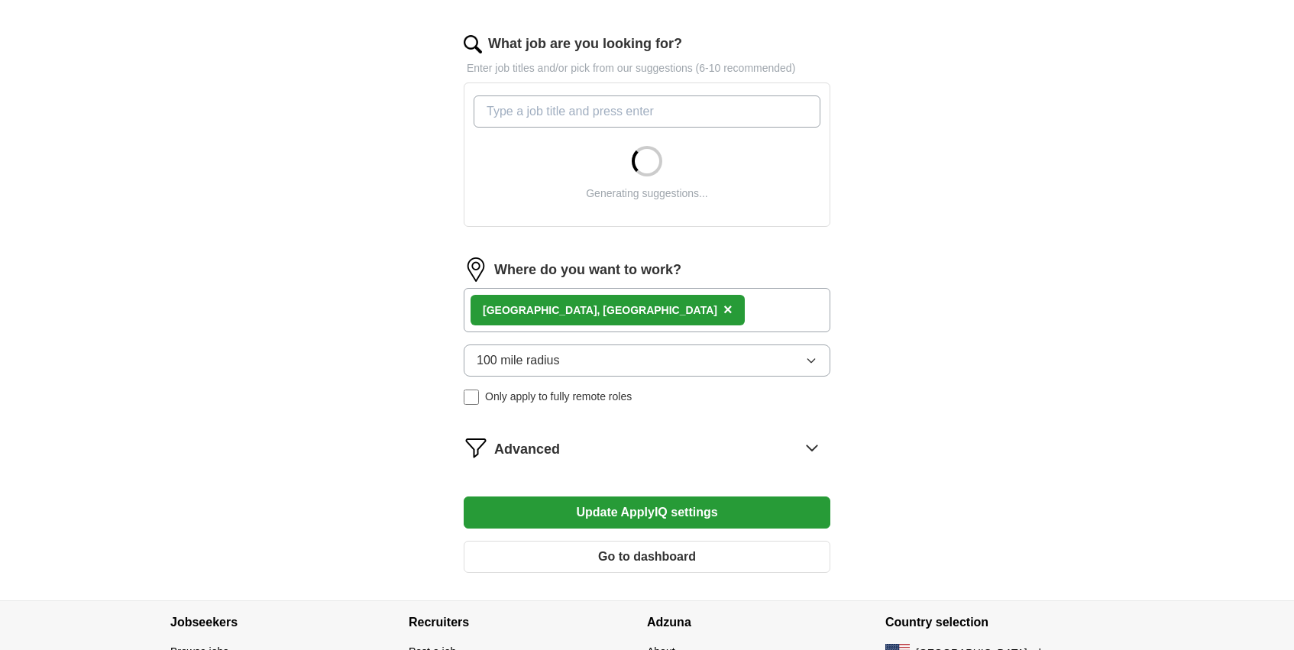
click at [588, 551] on button "Go to dashboard" at bounding box center [647, 557] width 367 height 32
